Goal: Navigation & Orientation: Find specific page/section

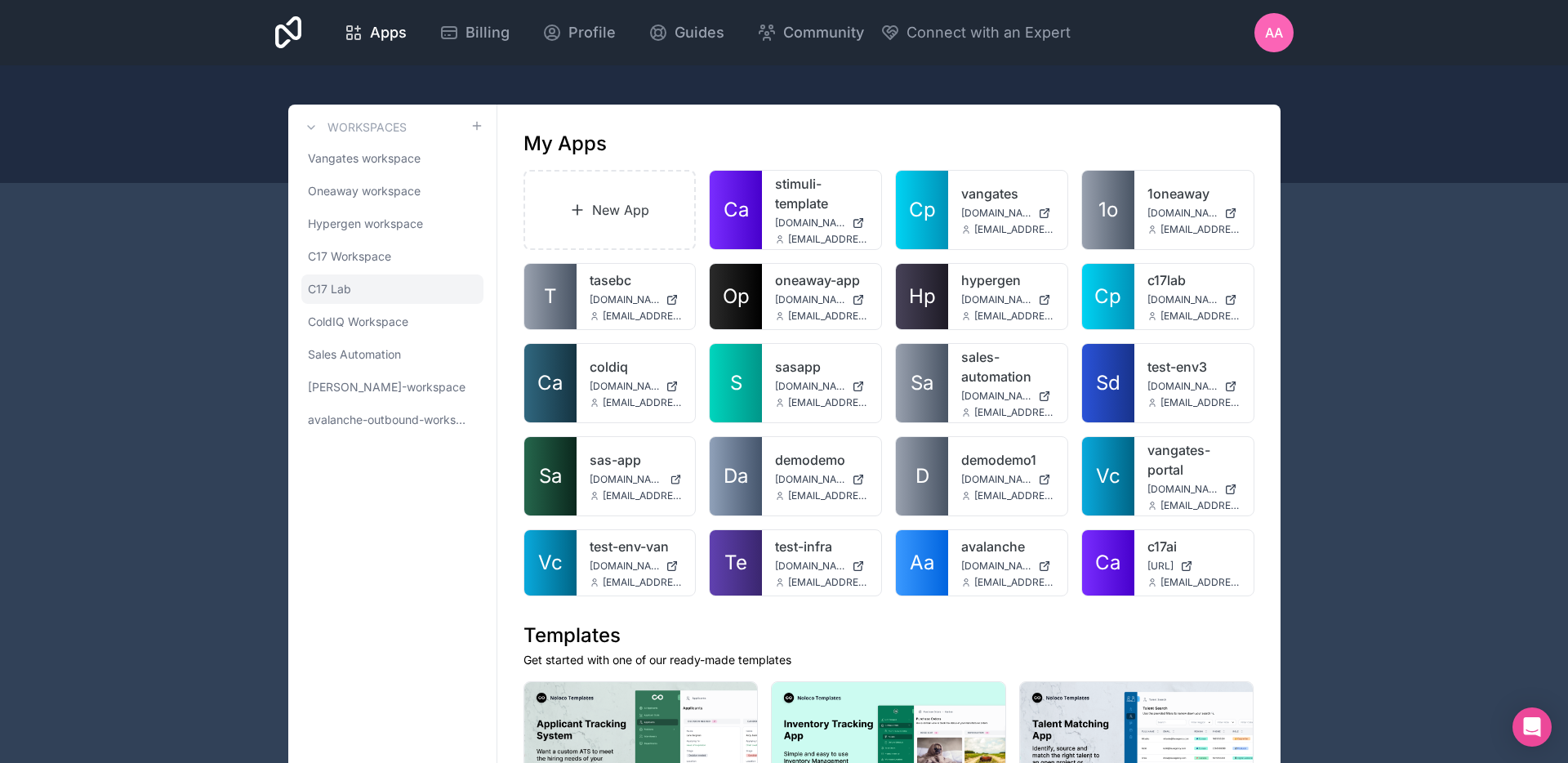
click at [396, 284] on link "C17 Lab" at bounding box center [392, 288] width 182 height 29
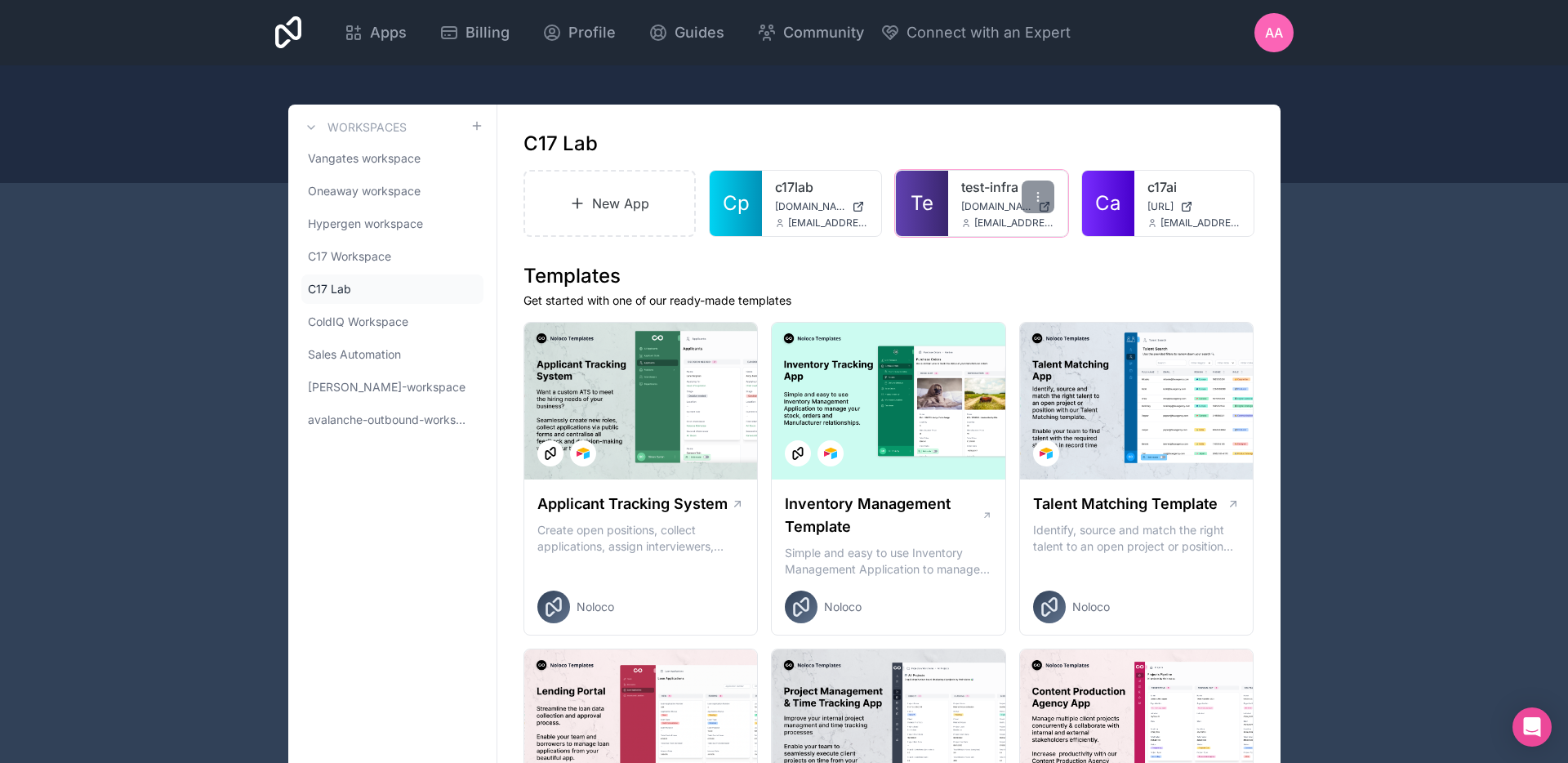
click at [952, 188] on div "test-infra [DOMAIN_NAME] [EMAIL_ADDRESS][DOMAIN_NAME]" at bounding box center [1007, 203] width 119 height 66
click at [966, 193] on link "test-infra" at bounding box center [1007, 187] width 93 height 20
